Goal: Transaction & Acquisition: Purchase product/service

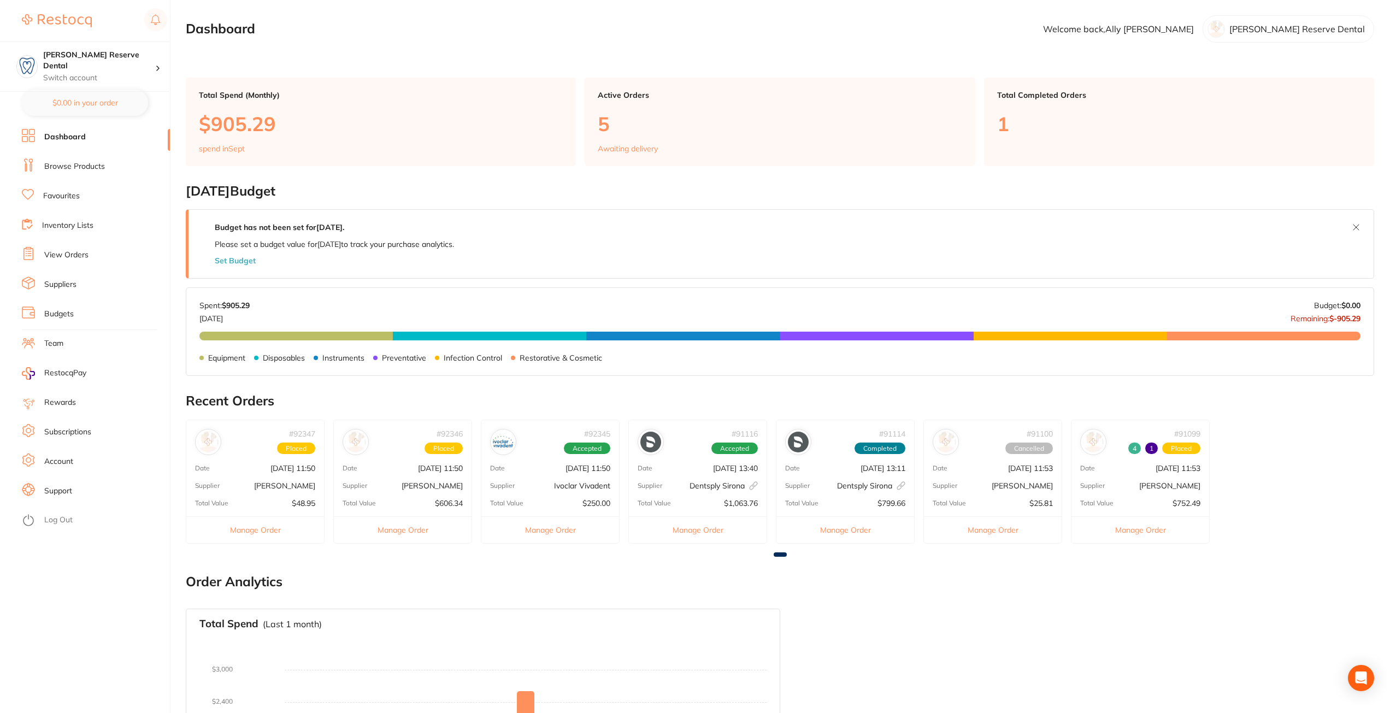
click at [81, 172] on link "Browse Products" at bounding box center [74, 166] width 61 height 11
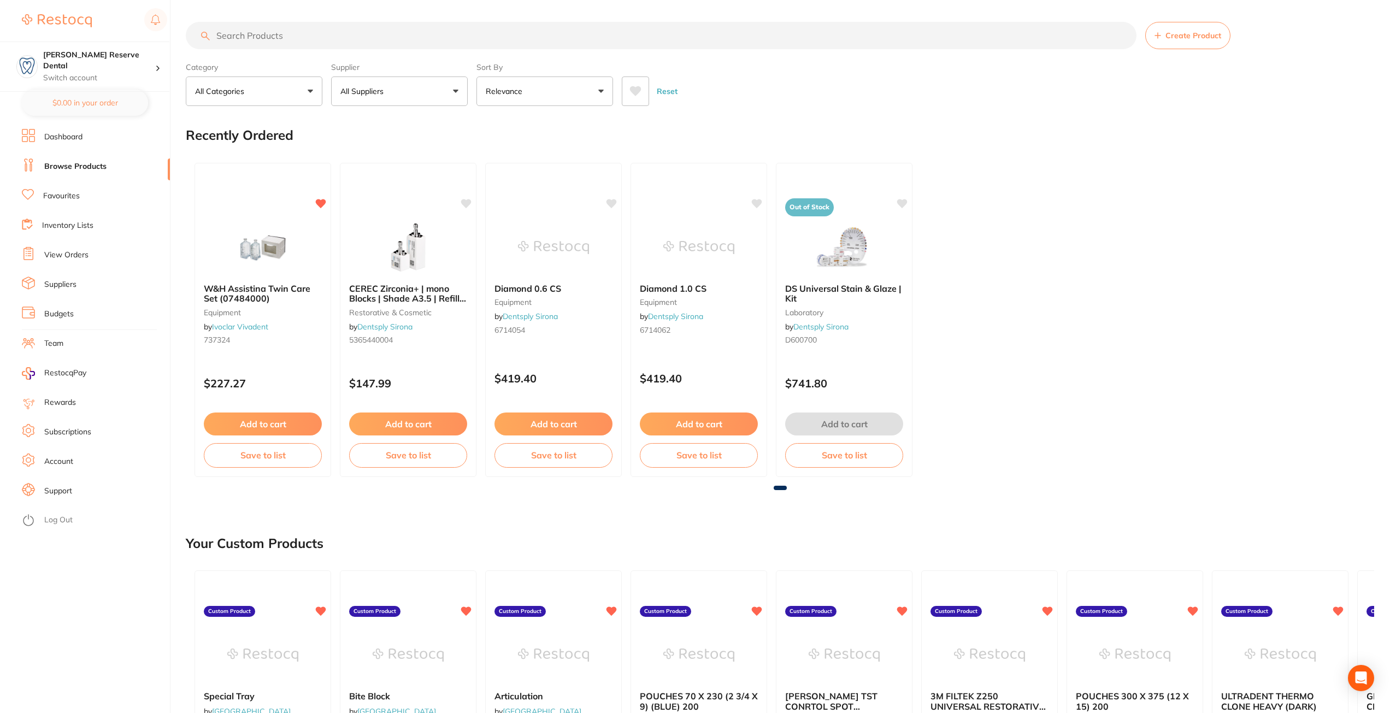
click at [299, 33] on input "search" at bounding box center [661, 35] width 950 height 27
type input "panavia"
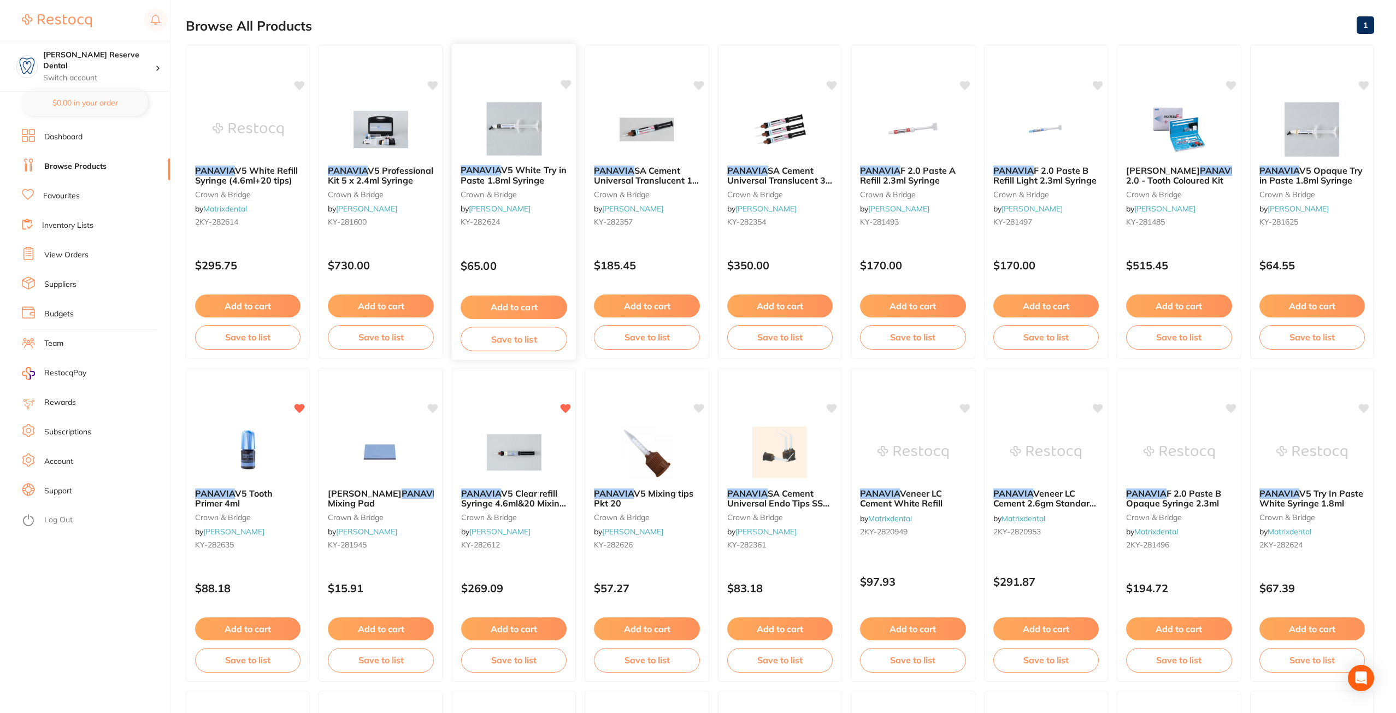
scroll to position [164, 0]
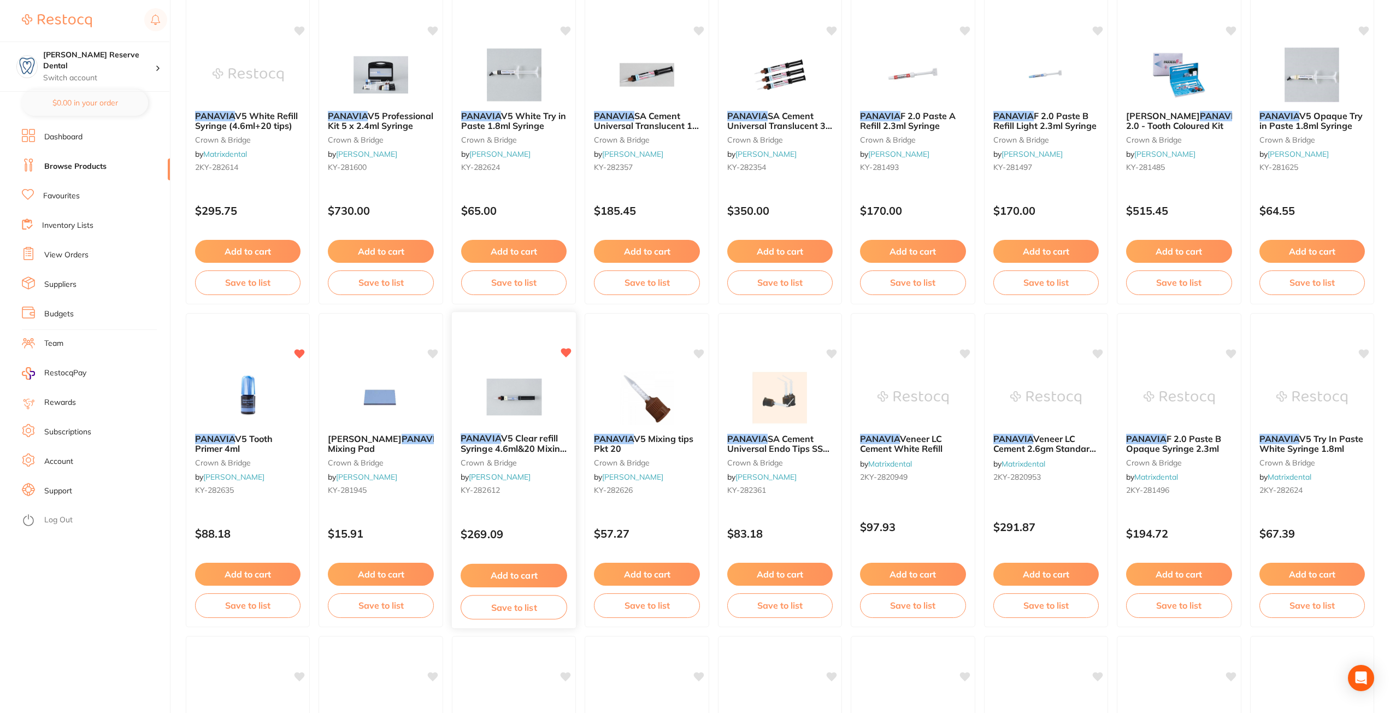
click at [522, 441] on span "V5 Clear refill Syringe 4.6ml&20 Mixing tips" at bounding box center [513, 448] width 106 height 31
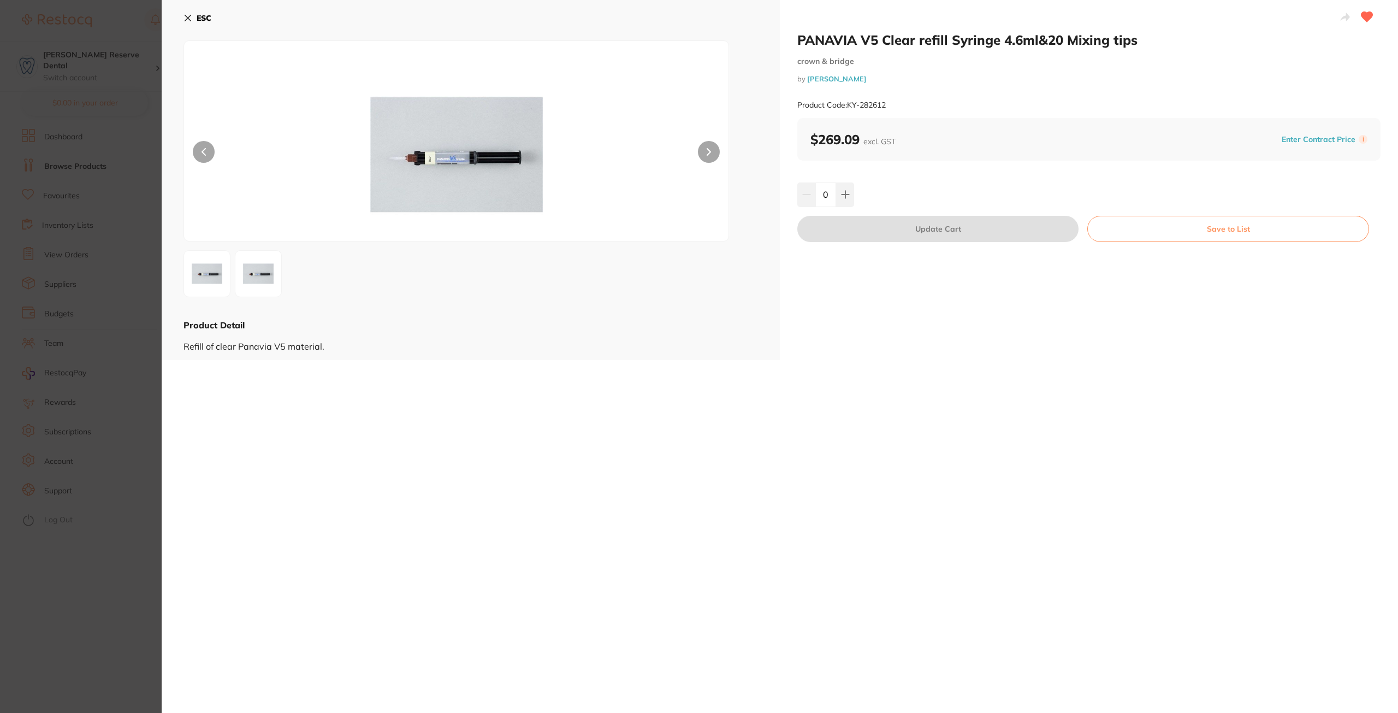
click at [185, 17] on icon at bounding box center [188, 18] width 9 height 9
